Goal: Information Seeking & Learning: Learn about a topic

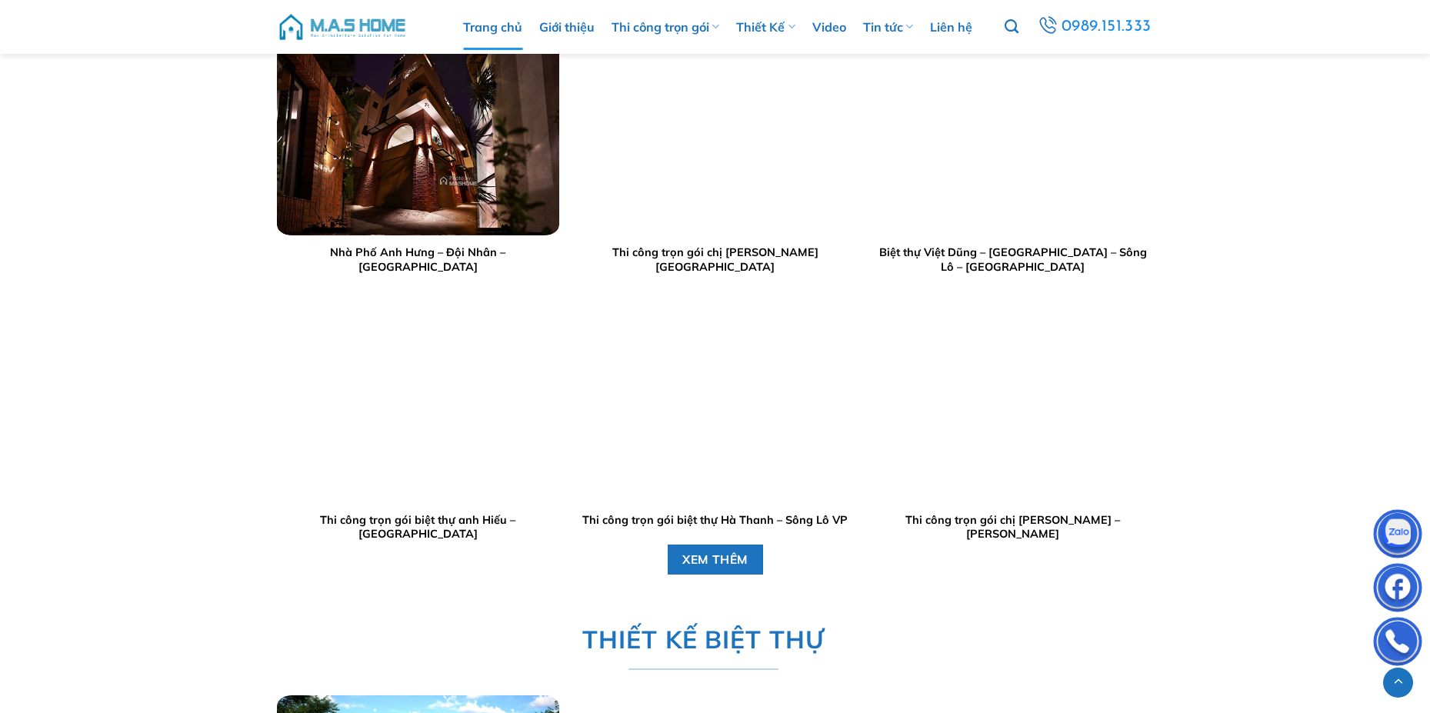
scroll to position [2091, 0]
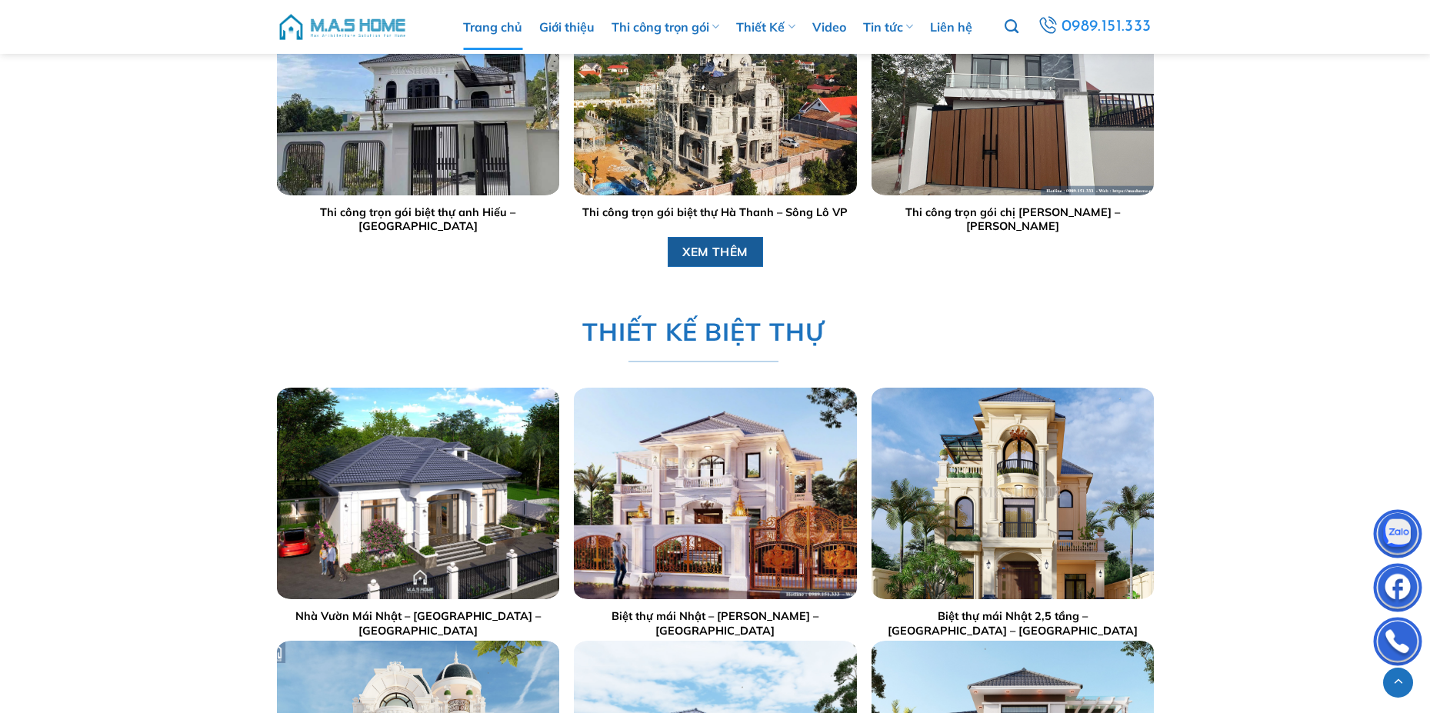
click at [689, 241] on link "XEM THÊM" at bounding box center [715, 252] width 96 height 30
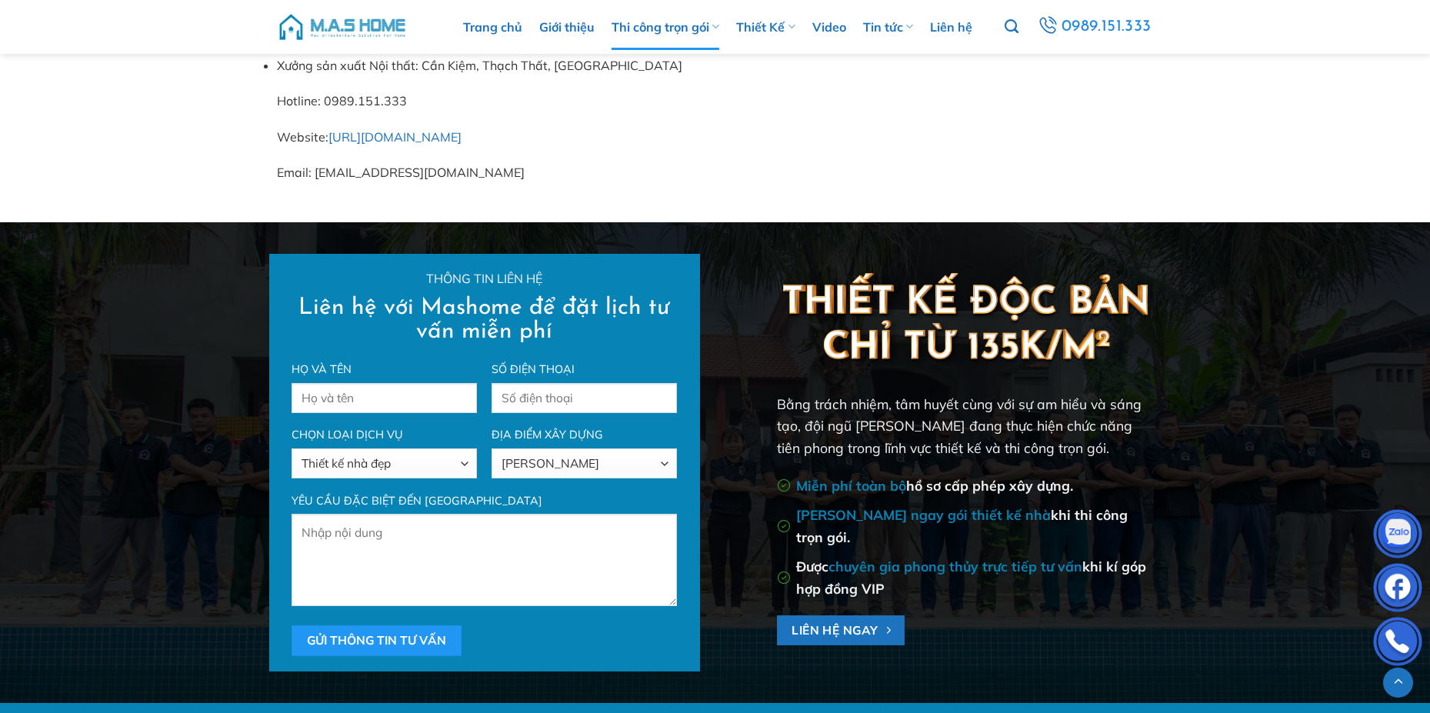
scroll to position [10349, 0]
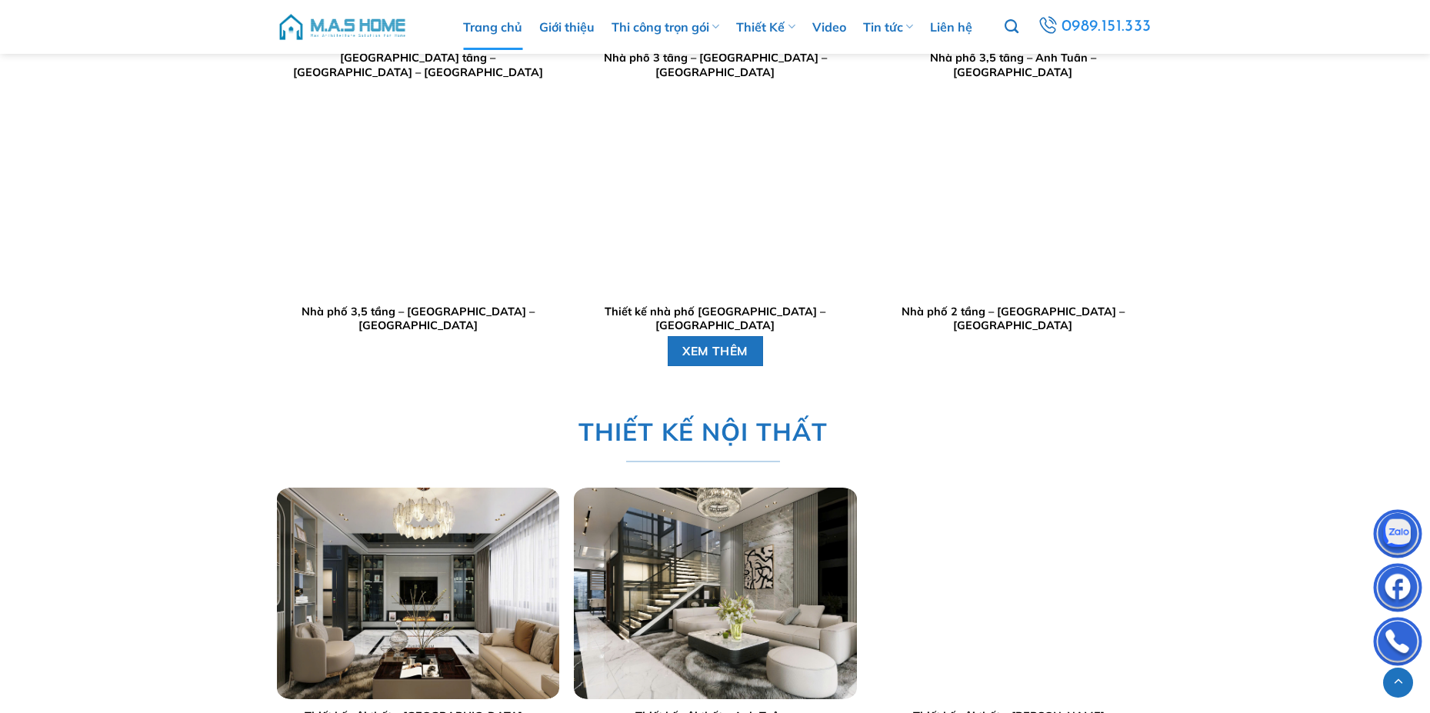
scroll to position [3694, 0]
